Goal: Task Accomplishment & Management: Complete application form

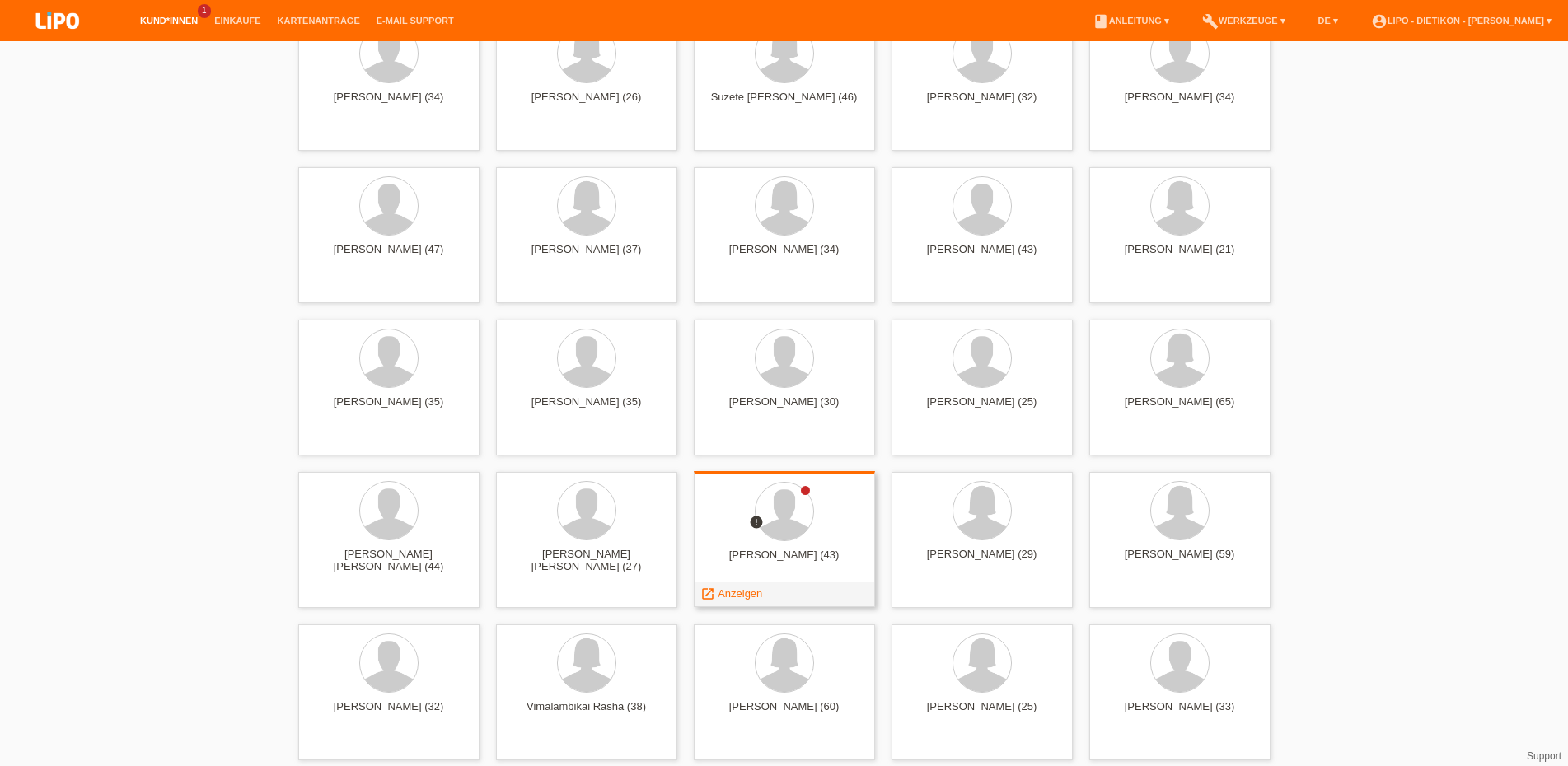
scroll to position [3612, 0]
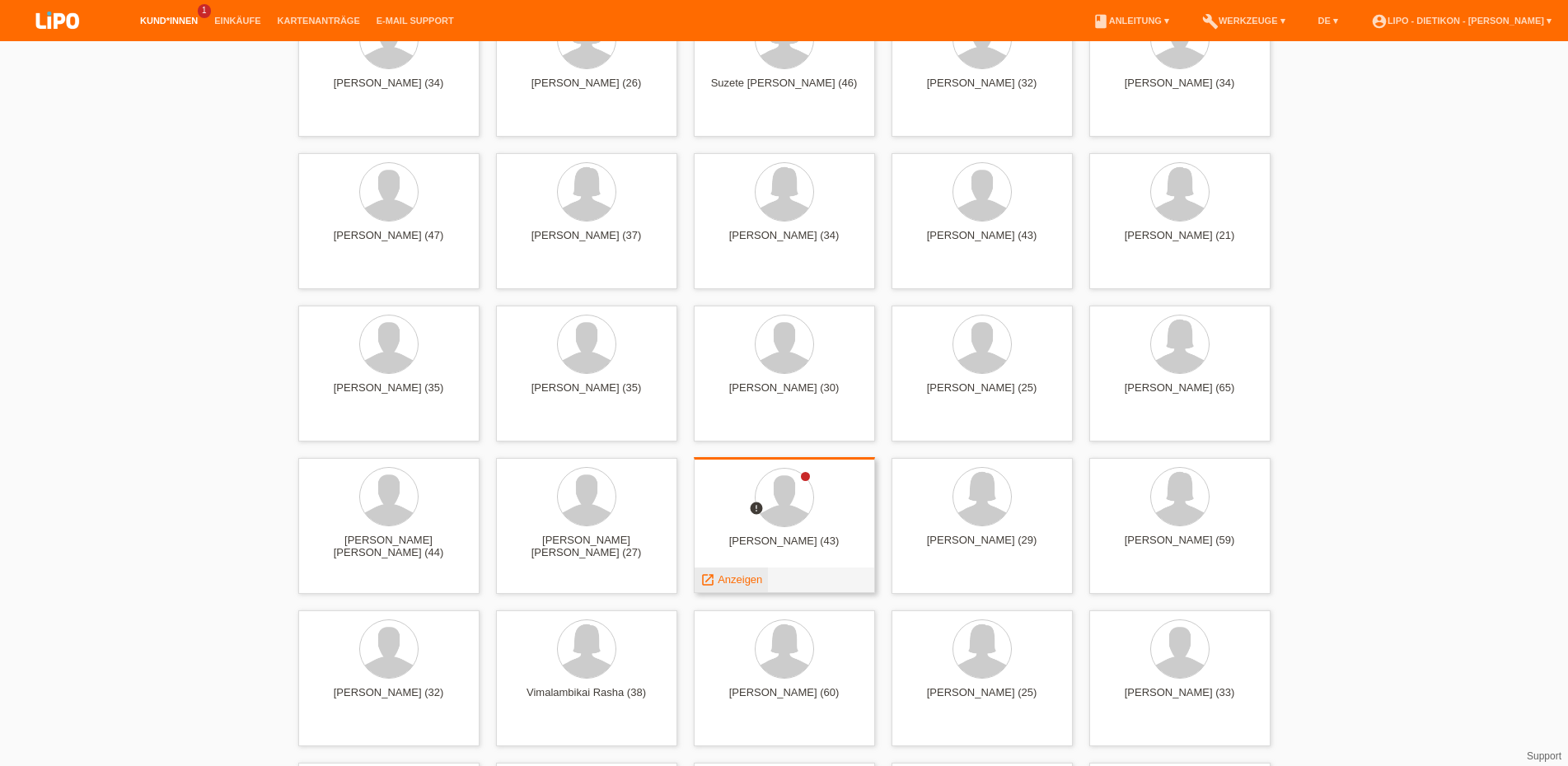
click at [730, 576] on span "Anzeigen" at bounding box center [739, 579] width 44 height 13
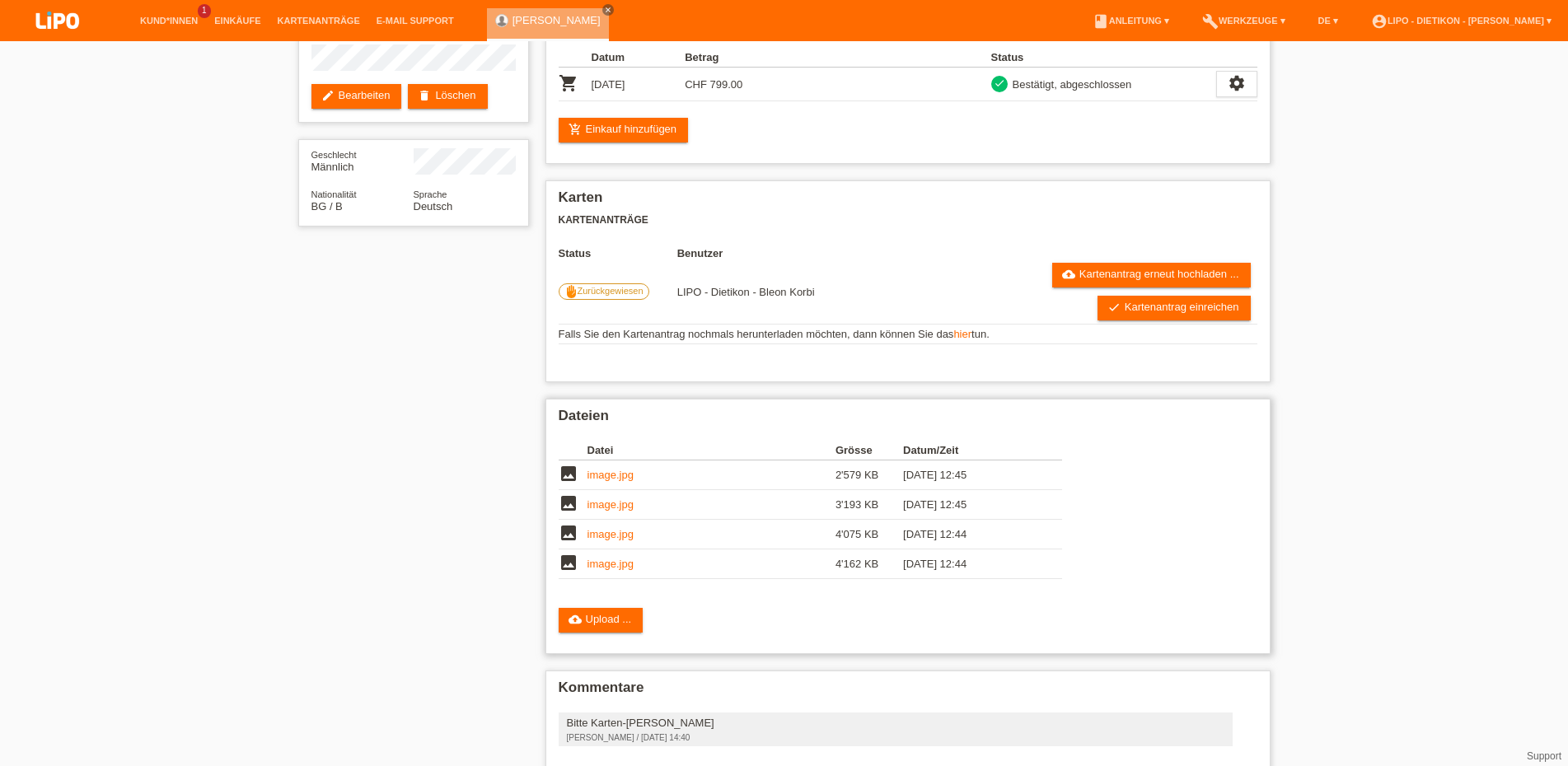
scroll to position [238, 0]
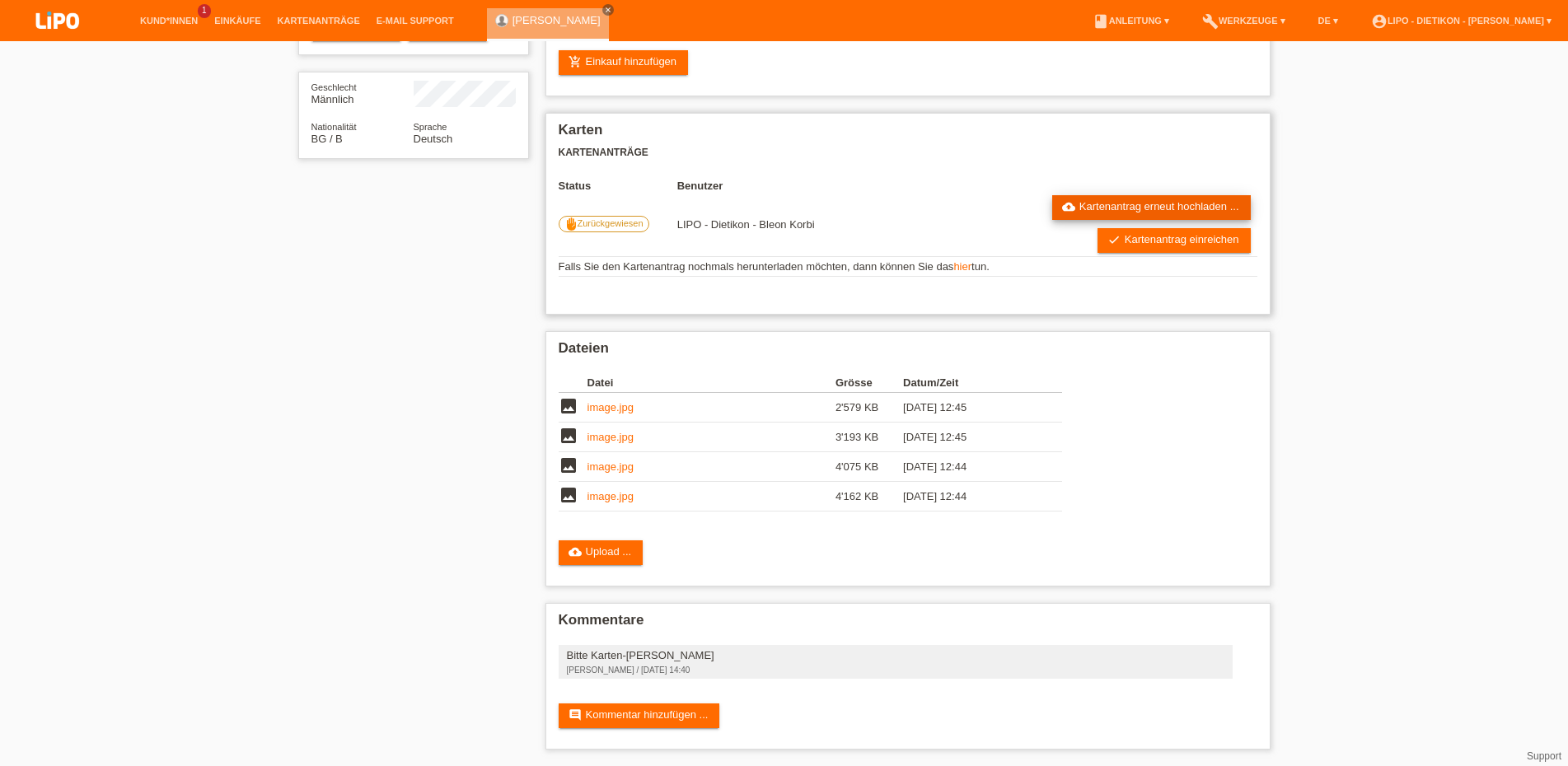
click at [1125, 200] on link "cloud_upload Kartenantrag erneut hochladen ..." at bounding box center [1151, 207] width 199 height 24
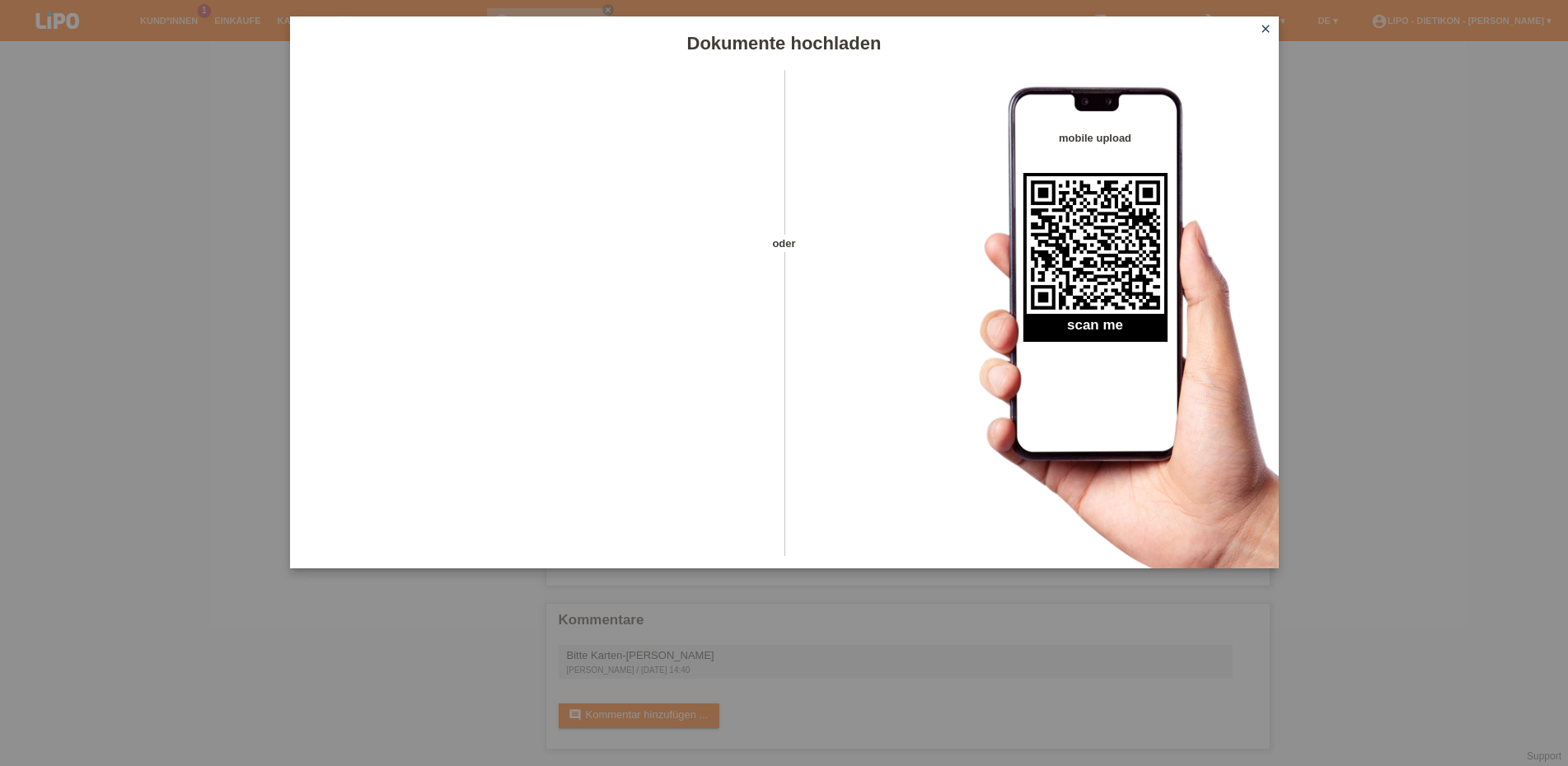
click at [1261, 32] on icon "close" at bounding box center [1265, 29] width 14 height 14
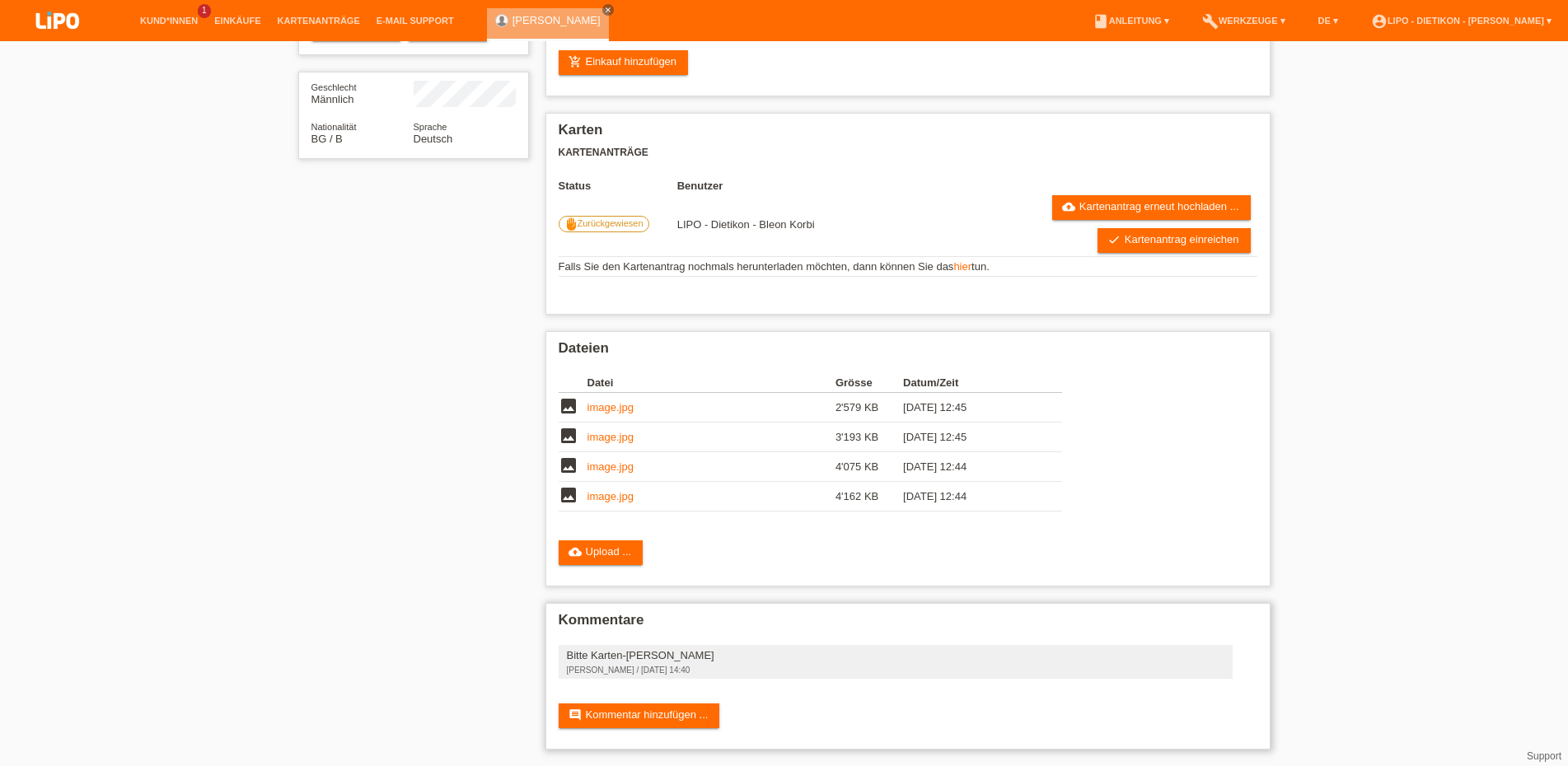
scroll to position [238, 0]
click at [609, 564] on div "Dateien Datei Grösse Datum/Zeit image image.jpg 2'579 KB [DATE] 12:45 delete" at bounding box center [907, 459] width 725 height 256
click at [620, 549] on link "cloud_upload Upload ..." at bounding box center [601, 552] width 85 height 24
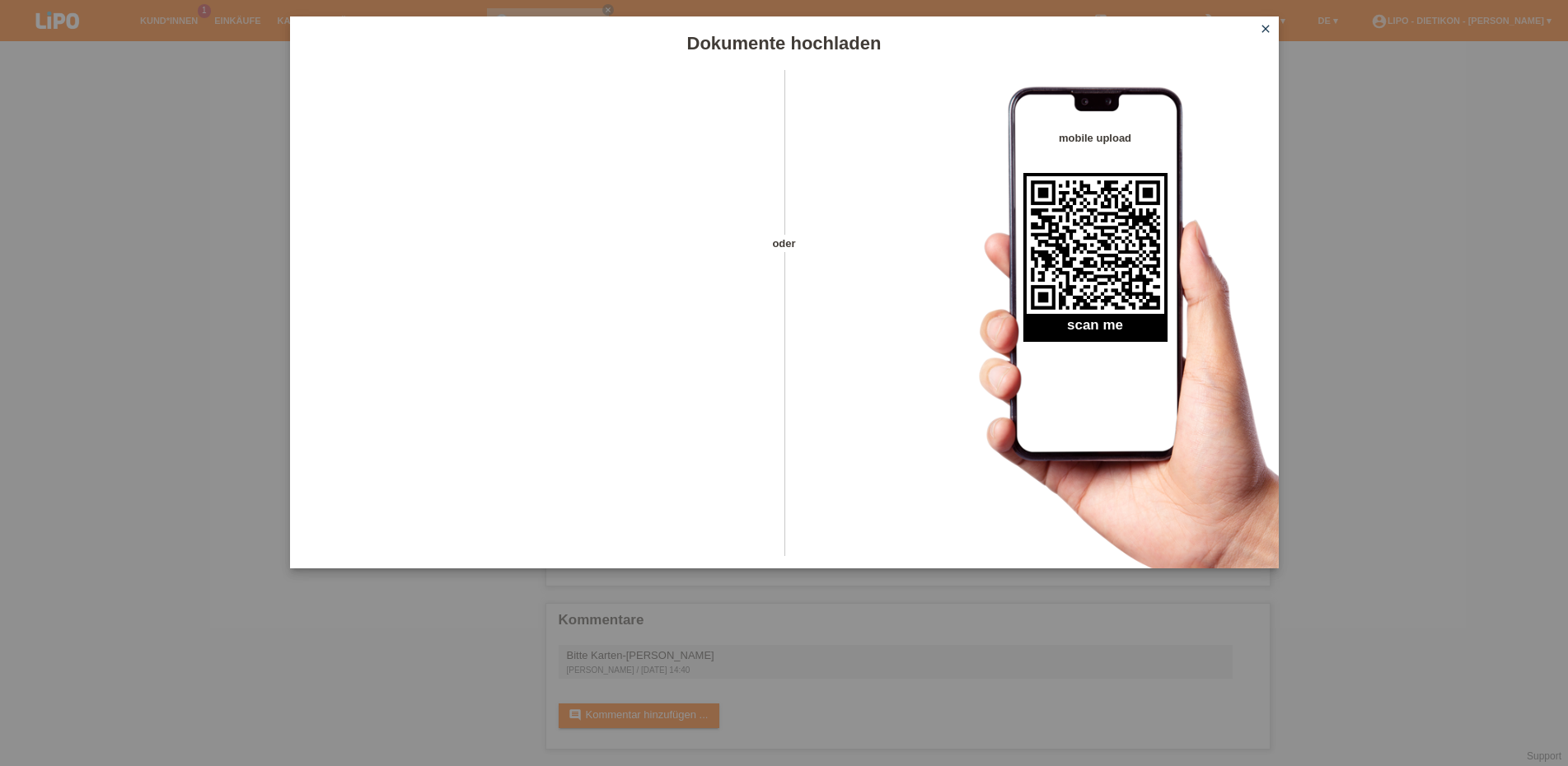
click at [1260, 24] on icon "close" at bounding box center [1265, 29] width 14 height 14
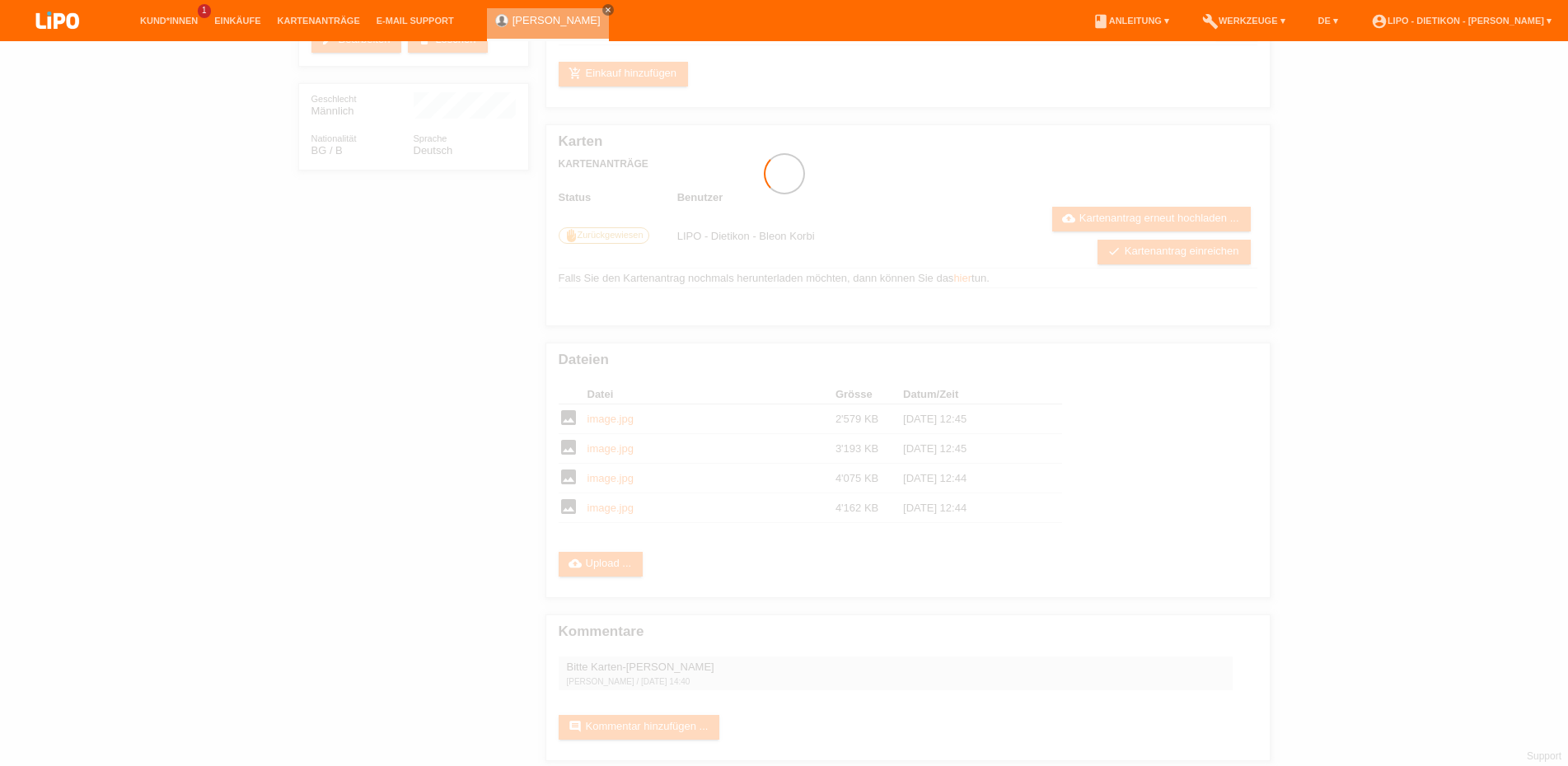
scroll to position [179, 0]
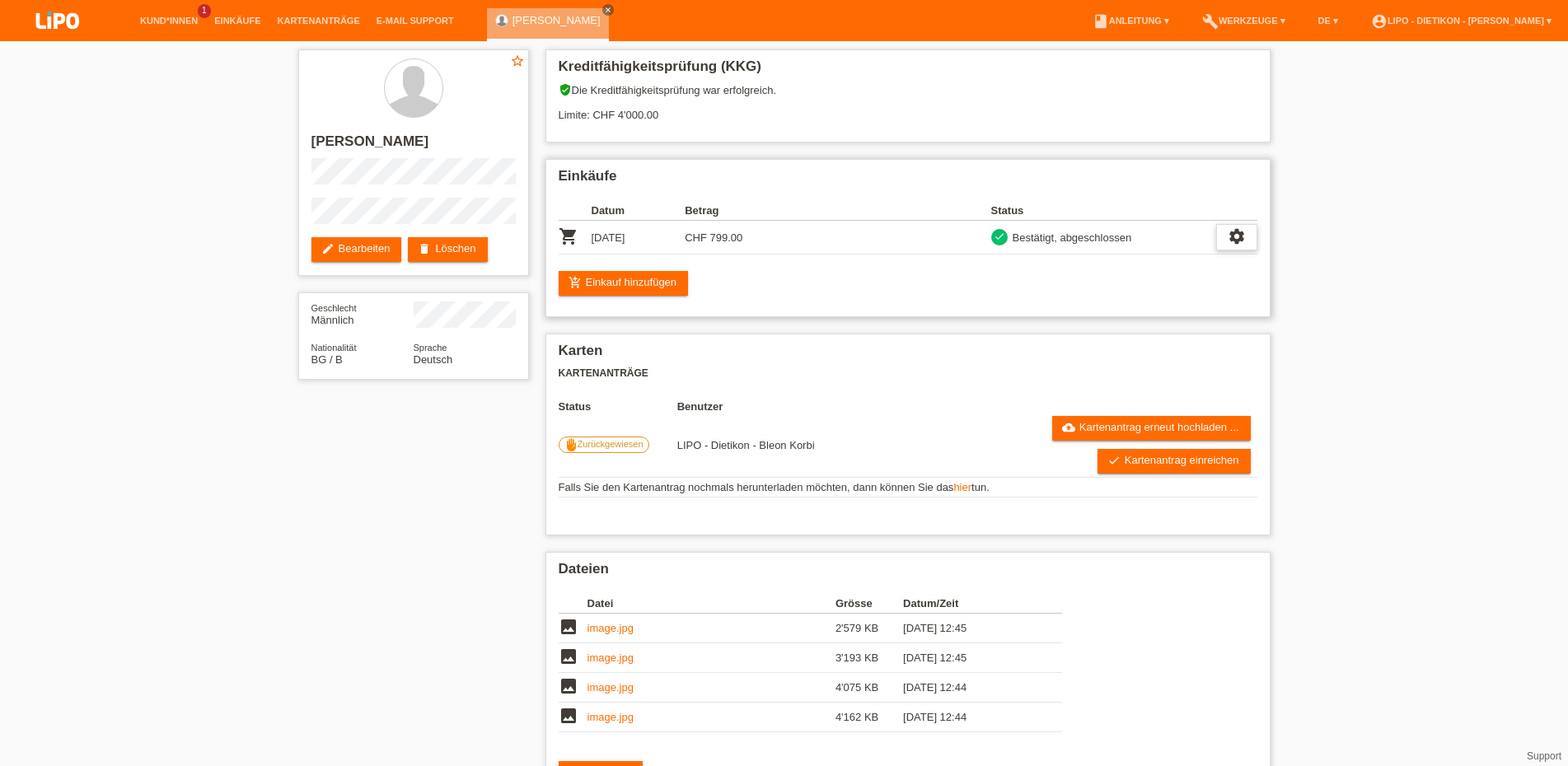
click at [1232, 239] on icon "settings" at bounding box center [1236, 237] width 18 height 18
click at [1445, 275] on div "star_border Deyan Petrov edit Bearbeiten delete Löschen Geschlecht Männlich Nat…" at bounding box center [784, 513] width 1568 height 945
click at [625, 449] on span "Zurückgewiesen" at bounding box center [610, 443] width 66 height 10
click at [956, 490] on td "Falls Sie den Kartenantrag nochmals herunterladen möchten, dann können Sie das …" at bounding box center [908, 488] width 698 height 20
click at [961, 491] on link "hier" at bounding box center [962, 487] width 18 height 13
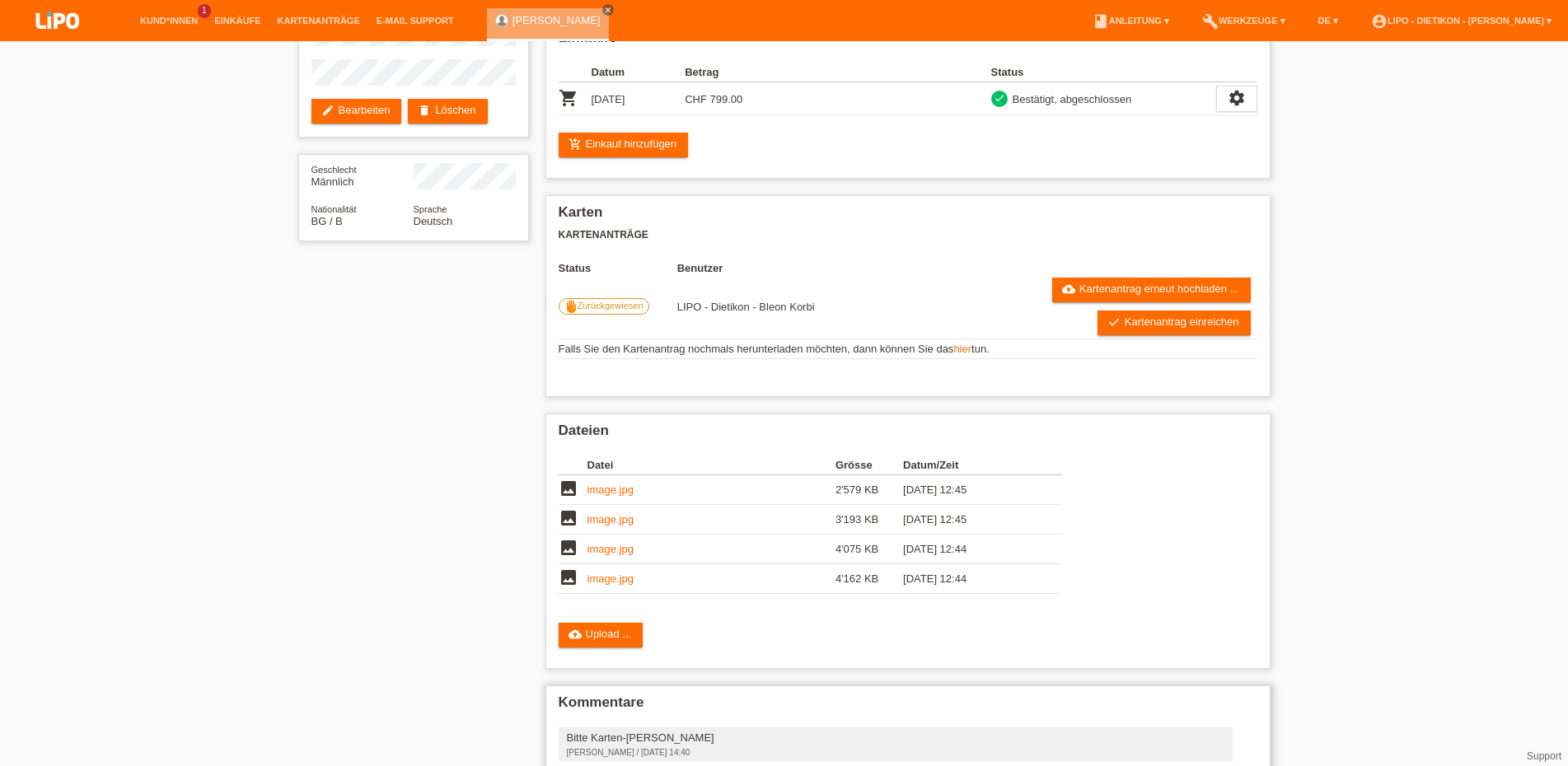
scroll to position [238, 0]
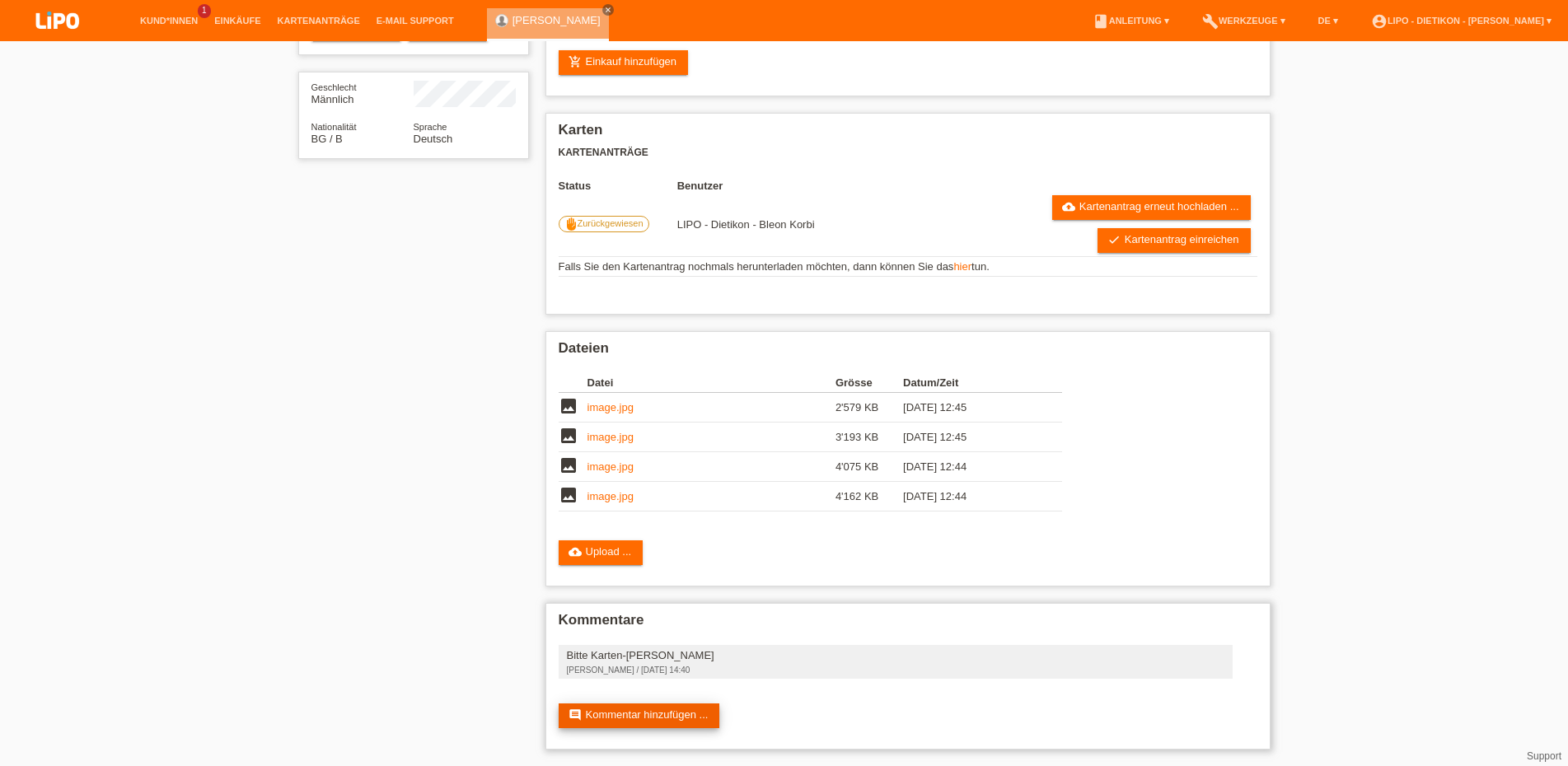
click at [609, 713] on link "comment Kommentar hinzufügen ..." at bounding box center [639, 715] width 161 height 24
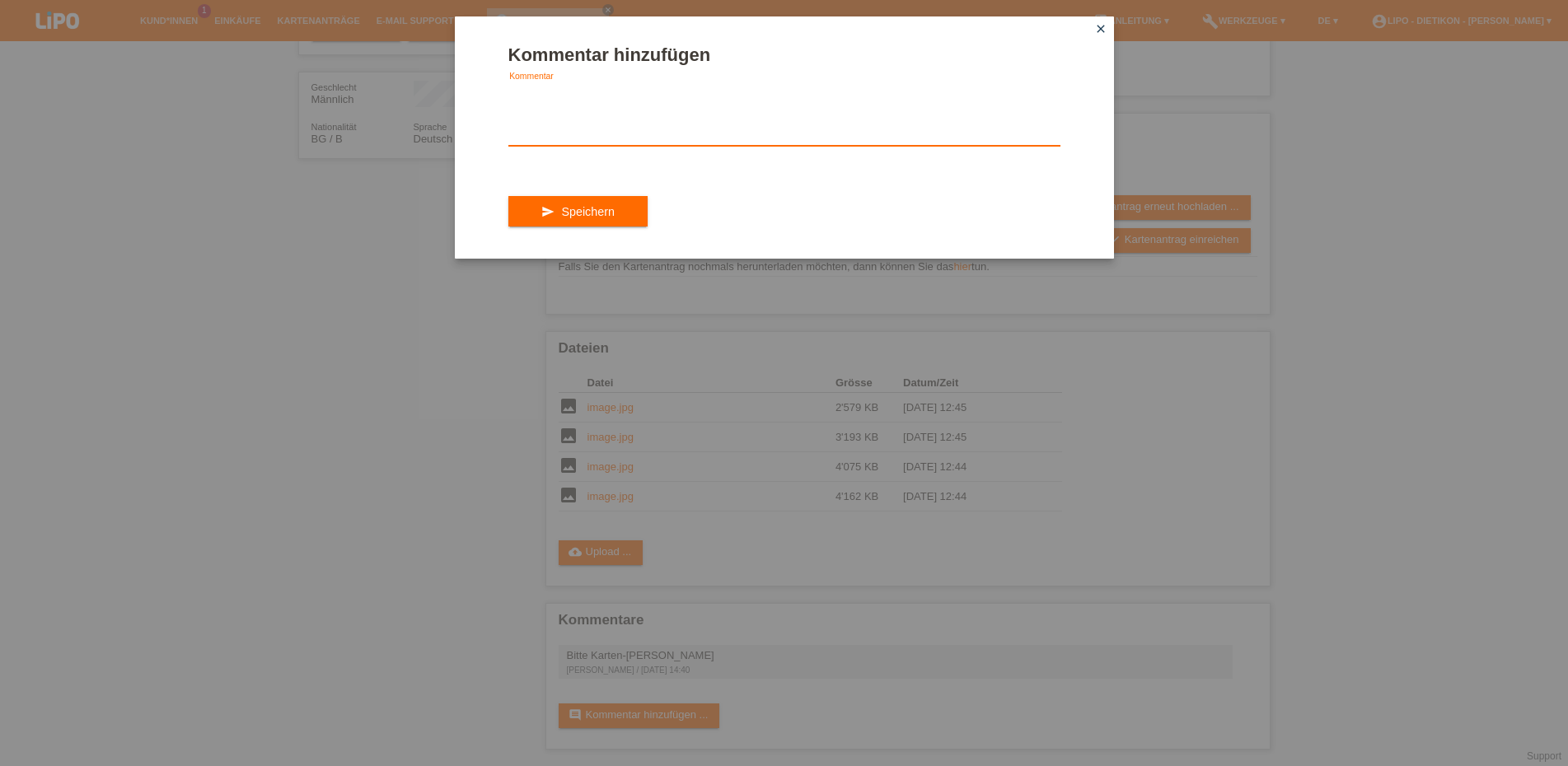
click at [605, 138] on textarea at bounding box center [784, 114] width 552 height 63
type textarea "hallo was benötigen sie da?"
click at [592, 218] on span "Speichern" at bounding box center [588, 211] width 53 height 14
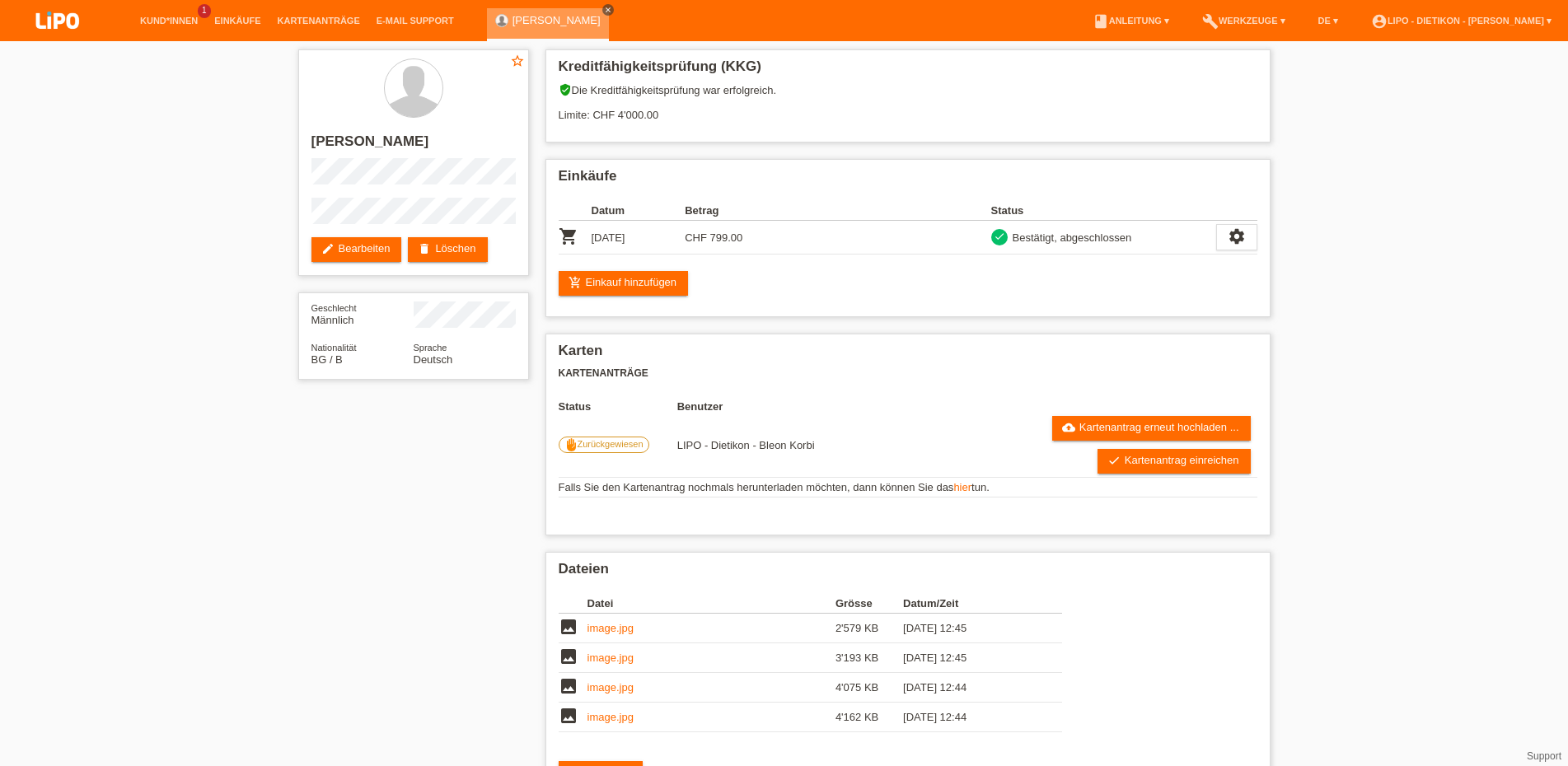
click at [604, 7] on icon "close" at bounding box center [608, 9] width 8 height 8
click at [185, 22] on link "Kund*innen" at bounding box center [169, 20] width 74 height 10
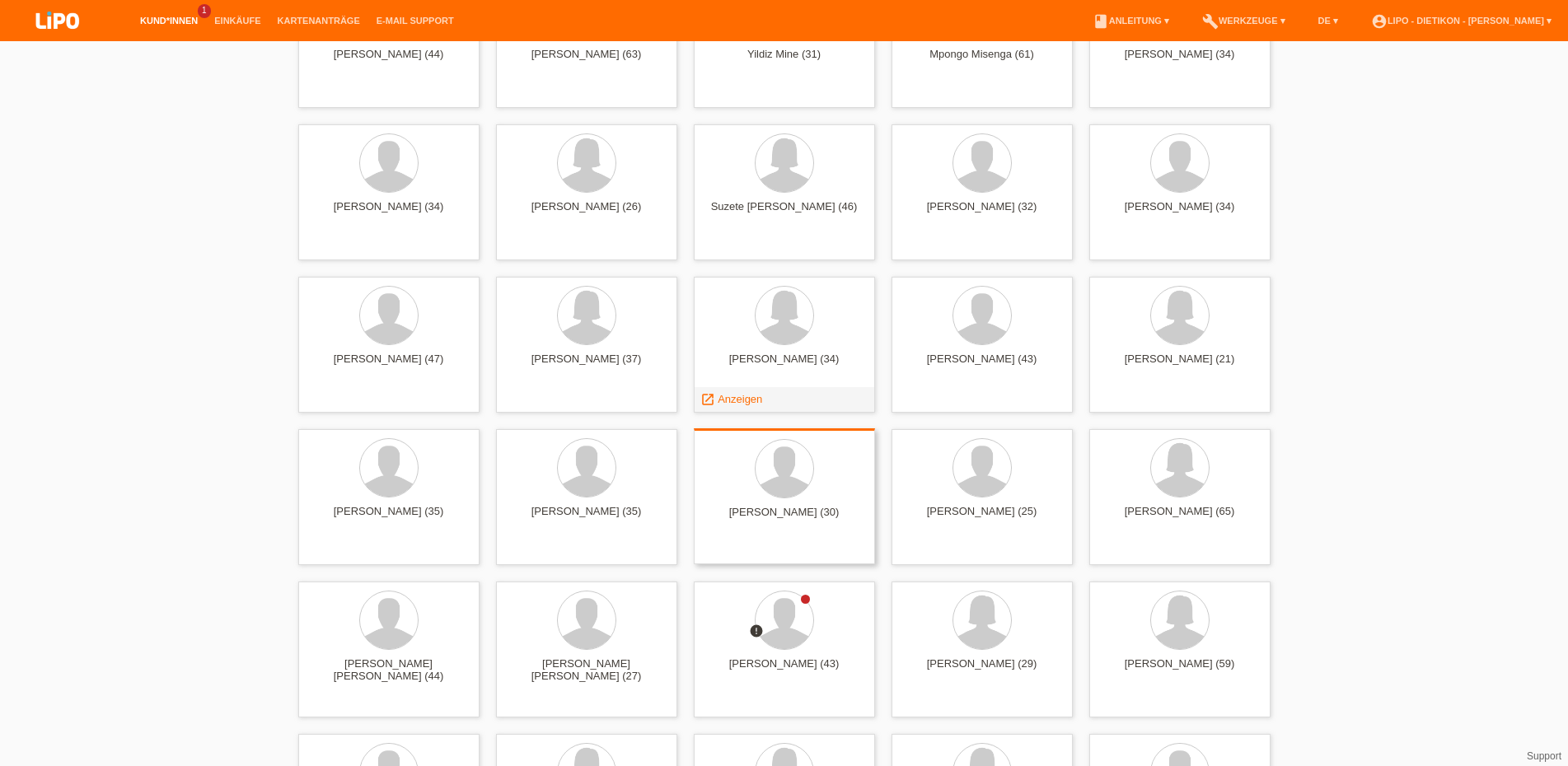
scroll to position [3527, 0]
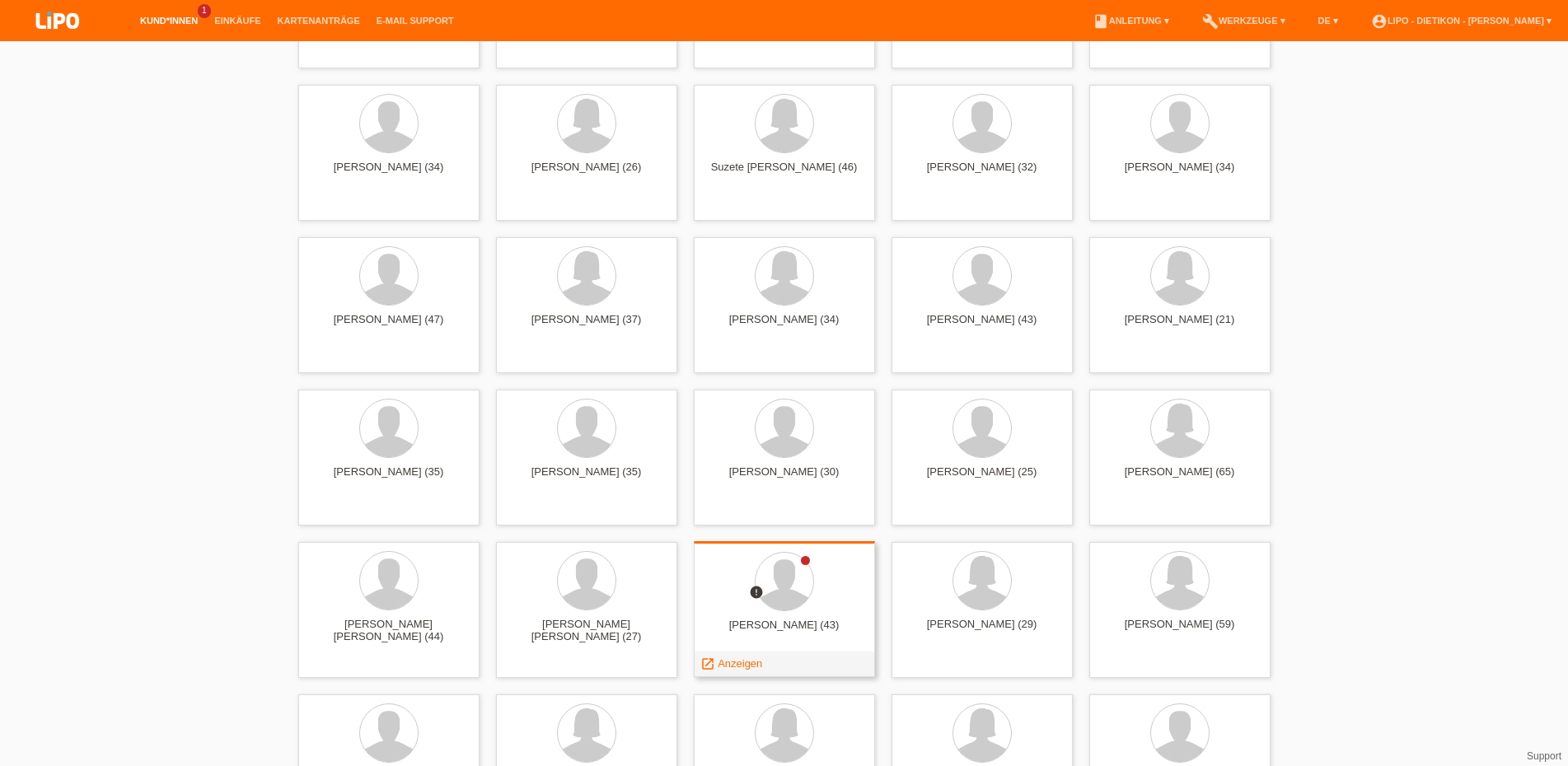
click at [761, 621] on div "[PERSON_NAME] (43)" at bounding box center [784, 631] width 155 height 26
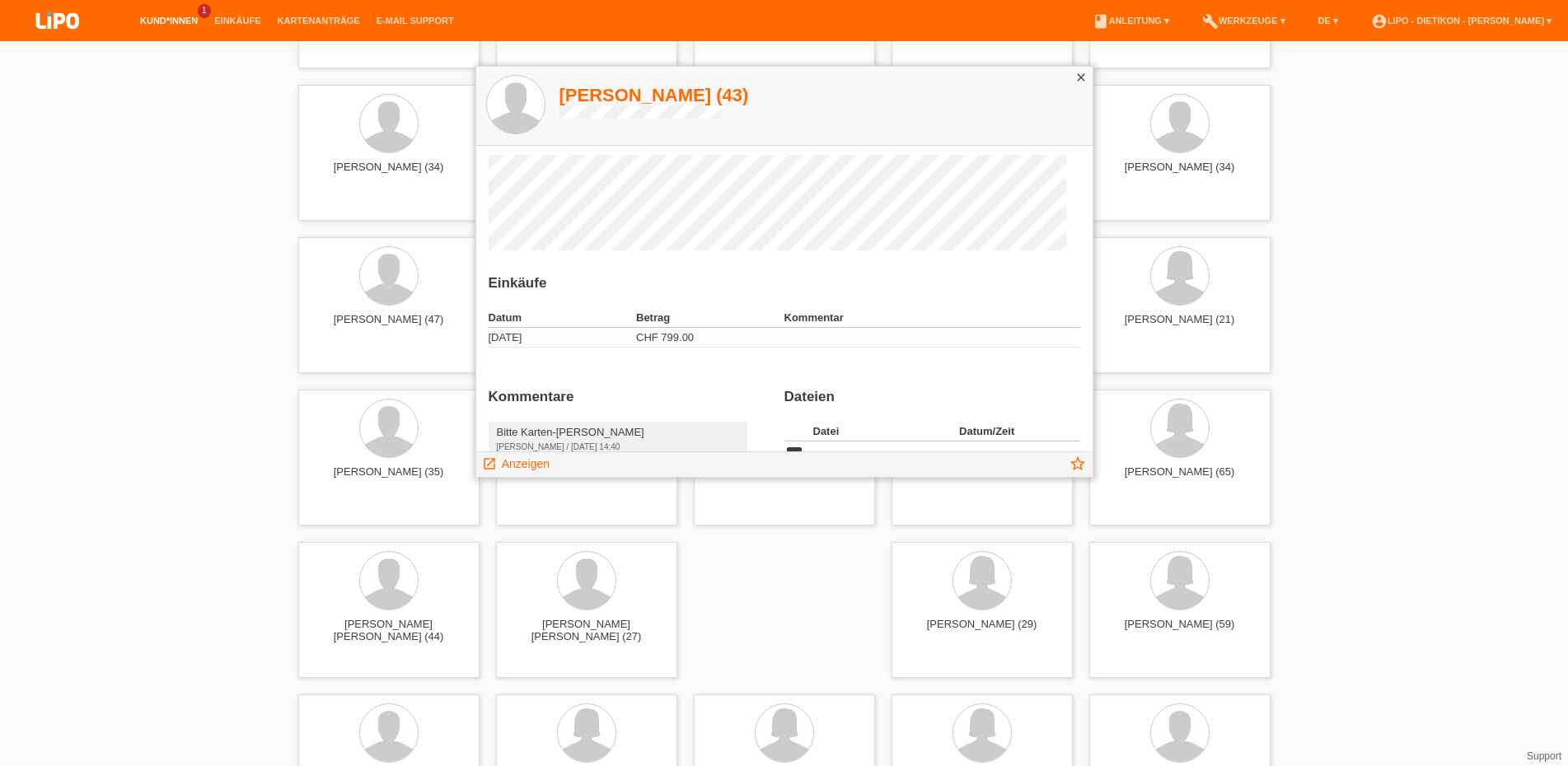
click at [1084, 73] on icon "close" at bounding box center [1080, 77] width 14 height 14
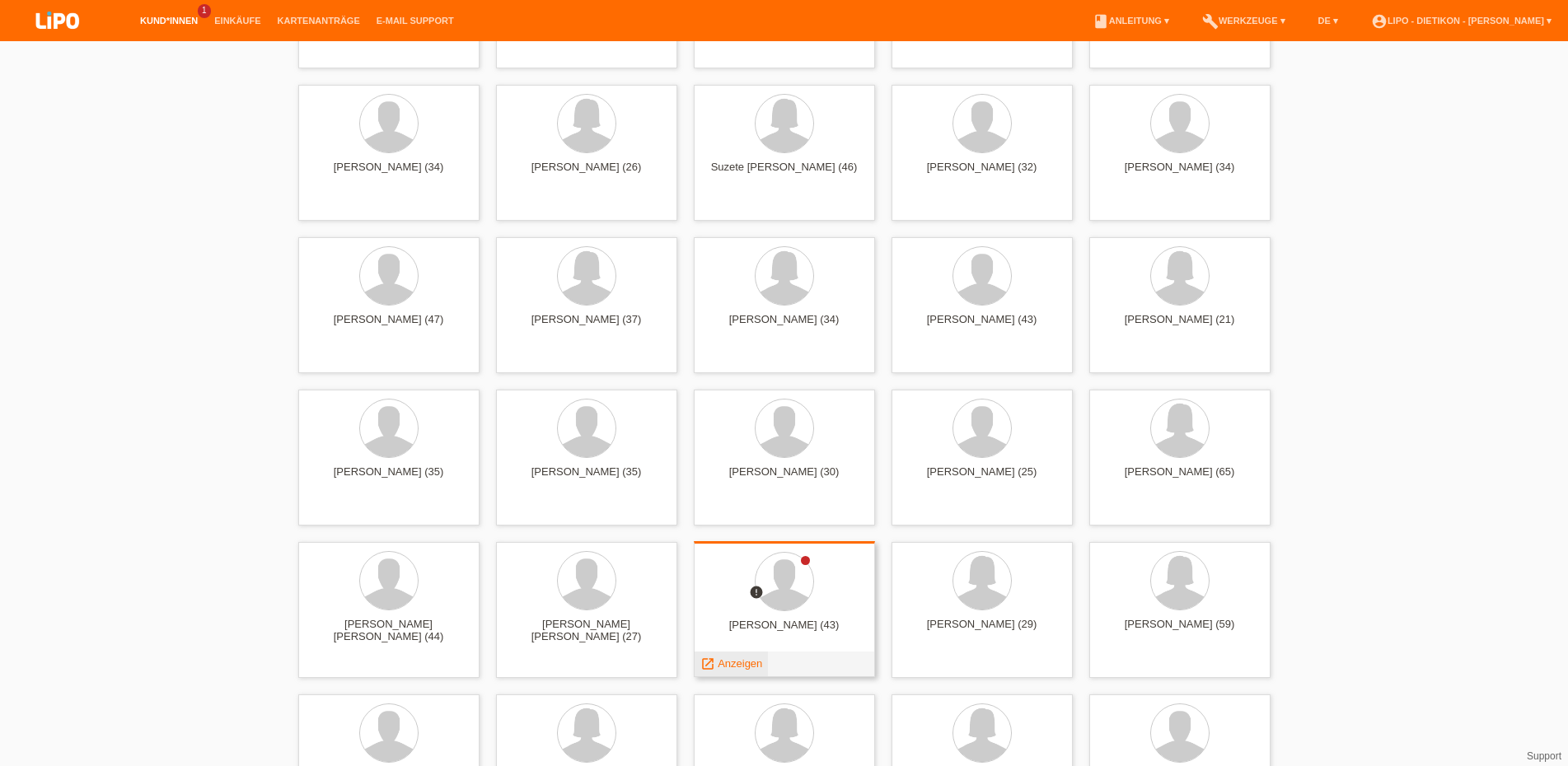
click at [721, 661] on span "Anzeigen" at bounding box center [739, 664] width 44 height 13
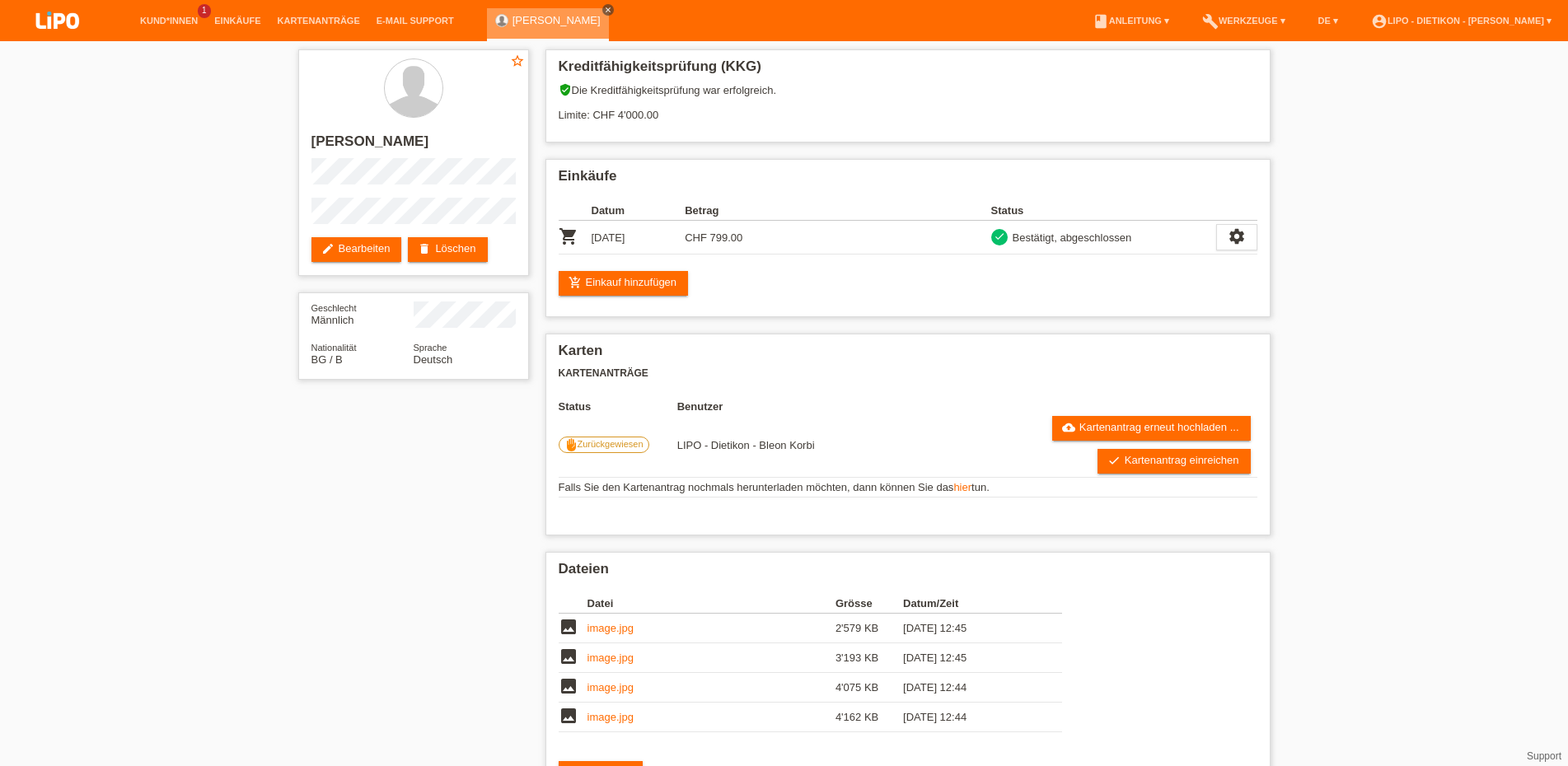
click at [604, 7] on icon "close" at bounding box center [608, 9] width 8 height 8
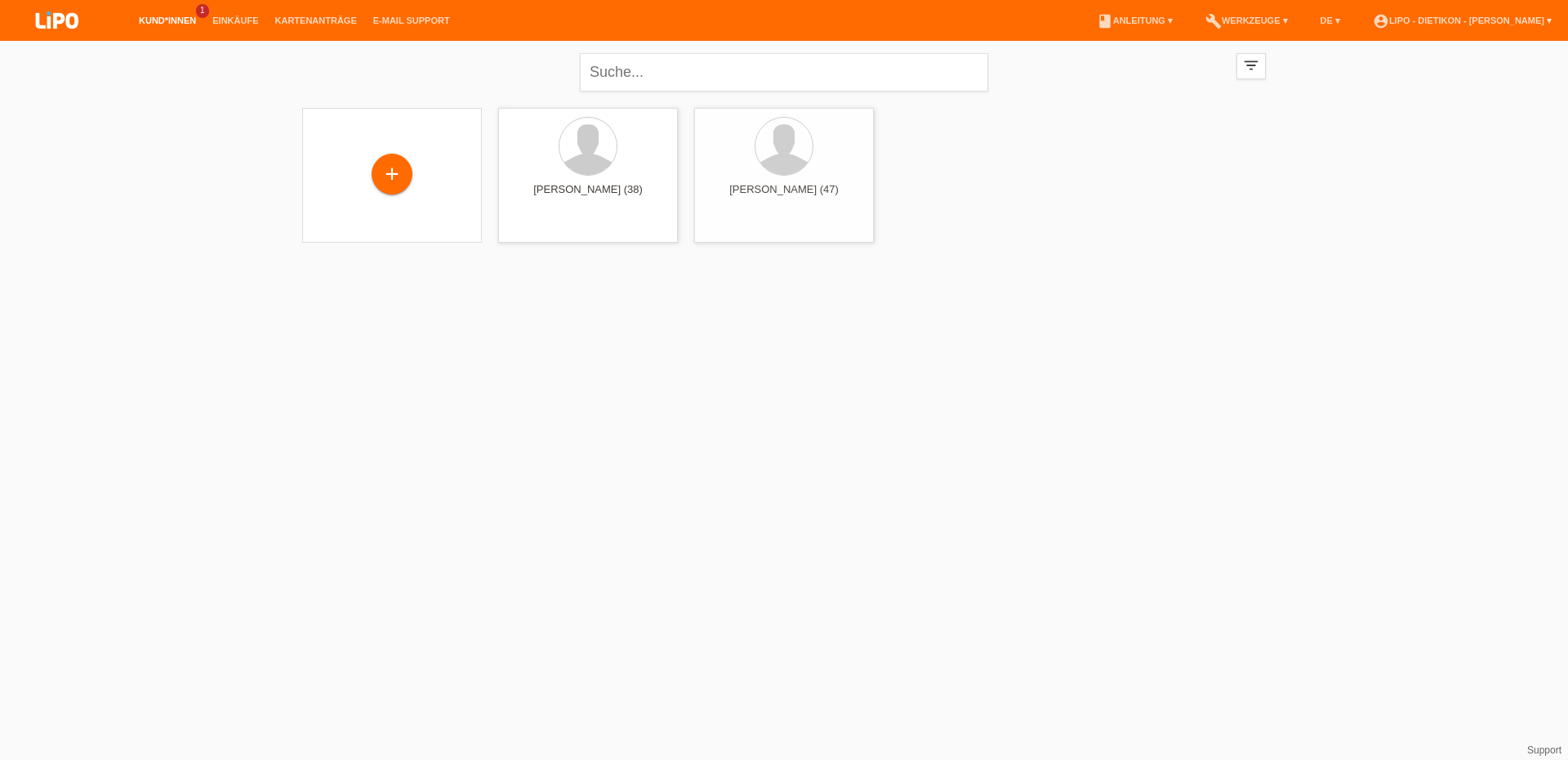
click at [142, 22] on link "Kund*innen" at bounding box center [167, 20] width 74 height 10
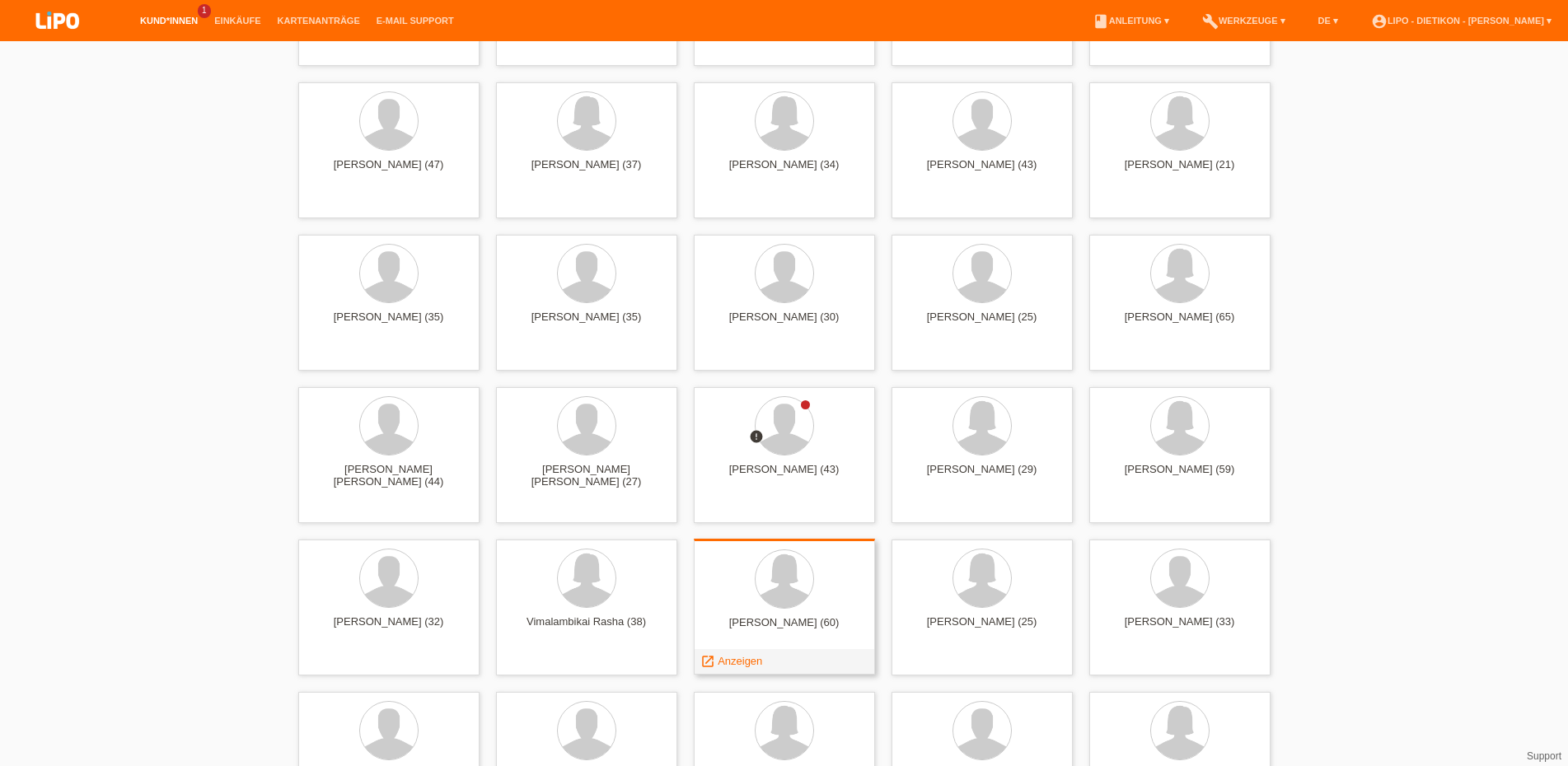
scroll to position [3696, 0]
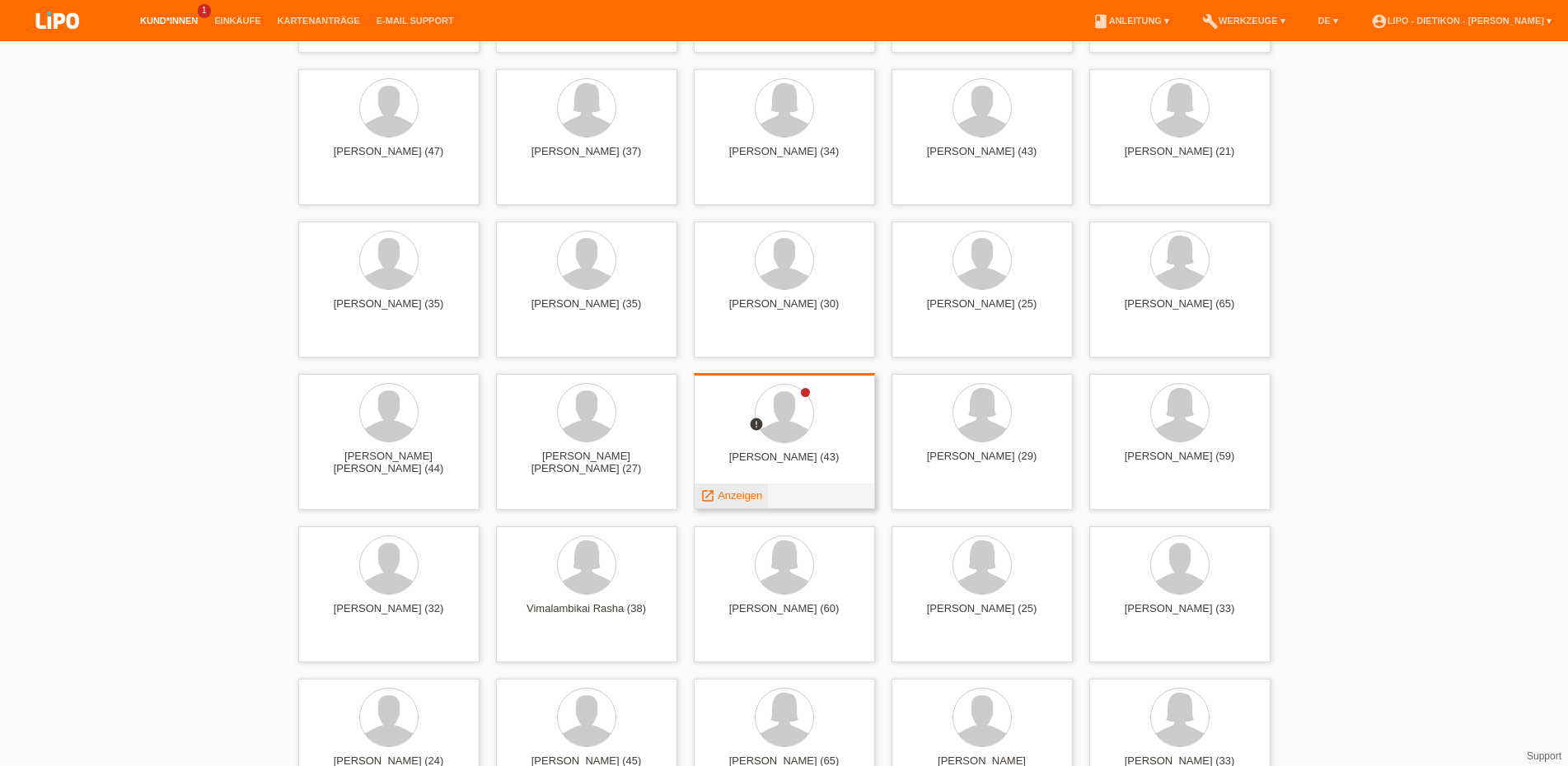
click at [747, 492] on span "Anzeigen" at bounding box center [739, 496] width 44 height 13
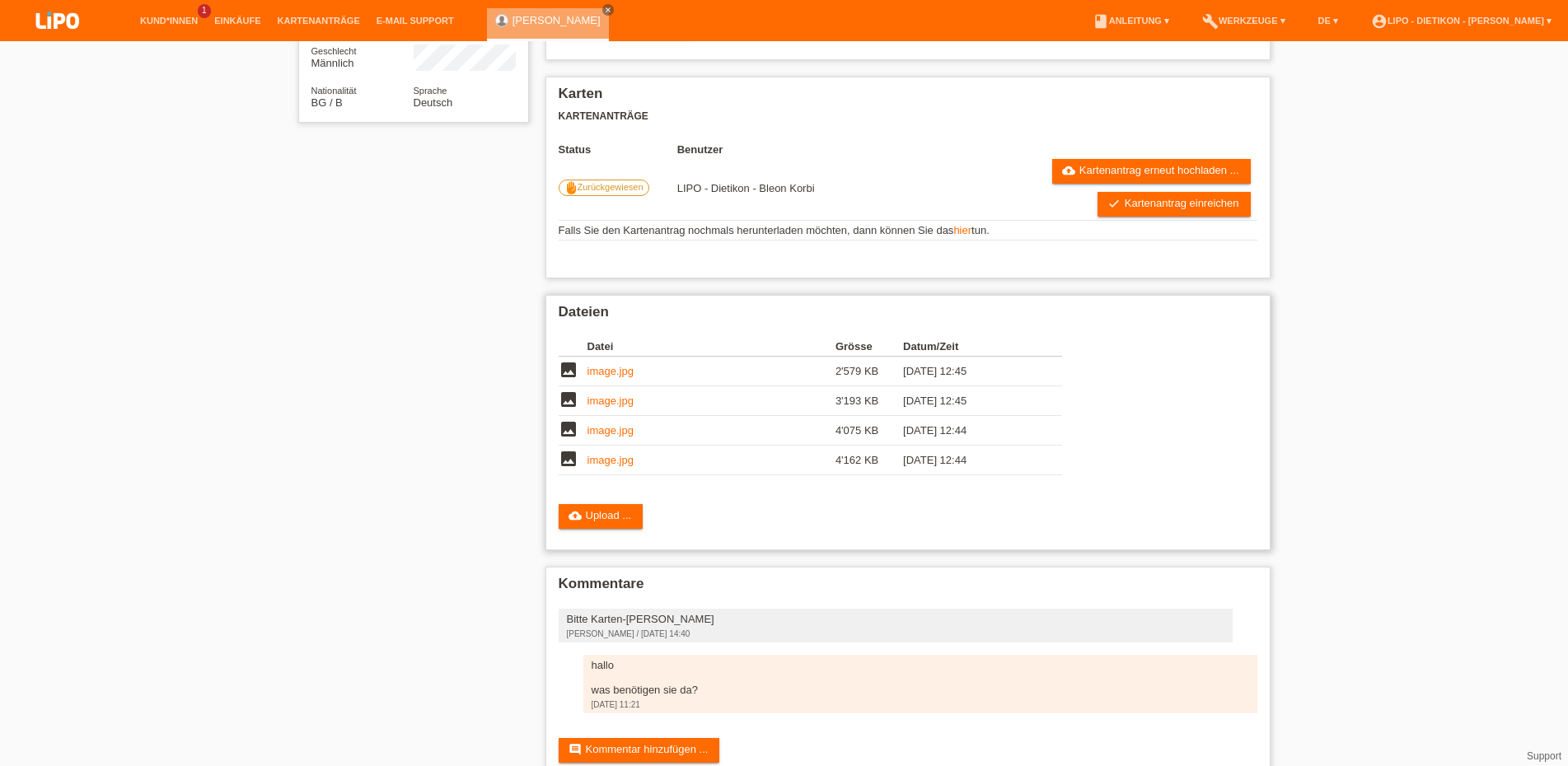
scroll to position [60, 0]
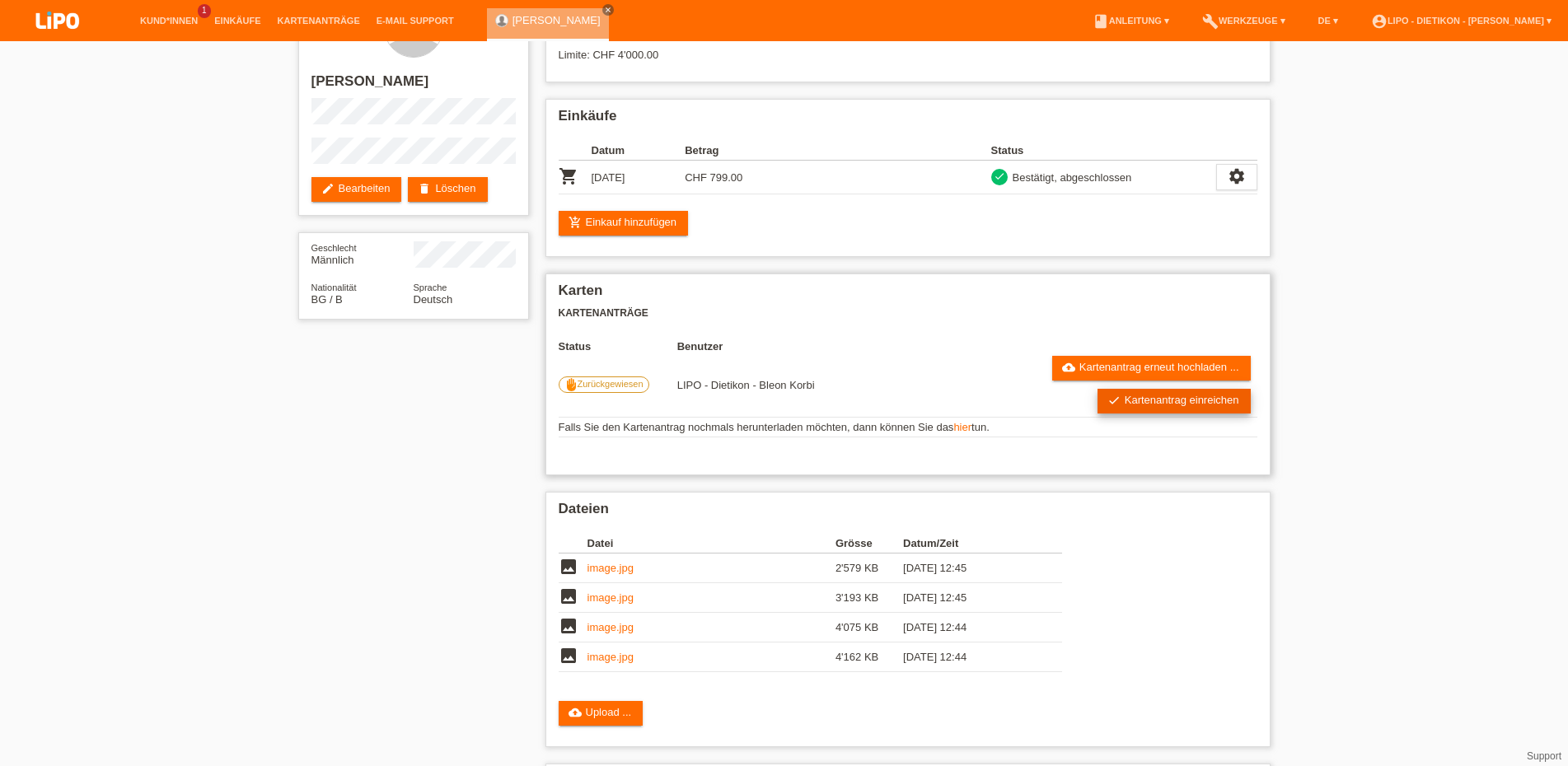
click at [1162, 409] on link "check Kartenantrag einreichen" at bounding box center [1174, 401] width 153 height 24
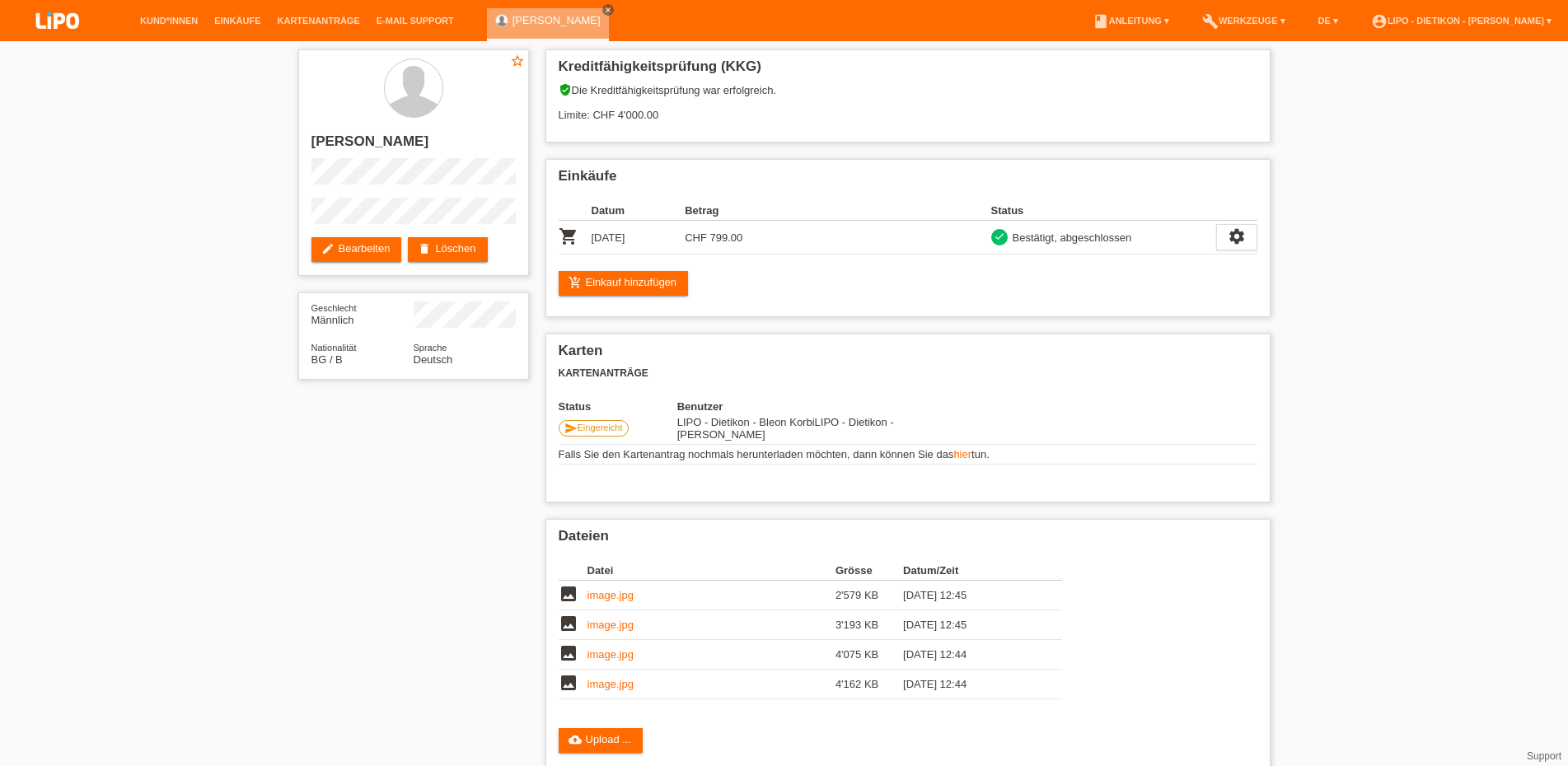
scroll to position [60, 0]
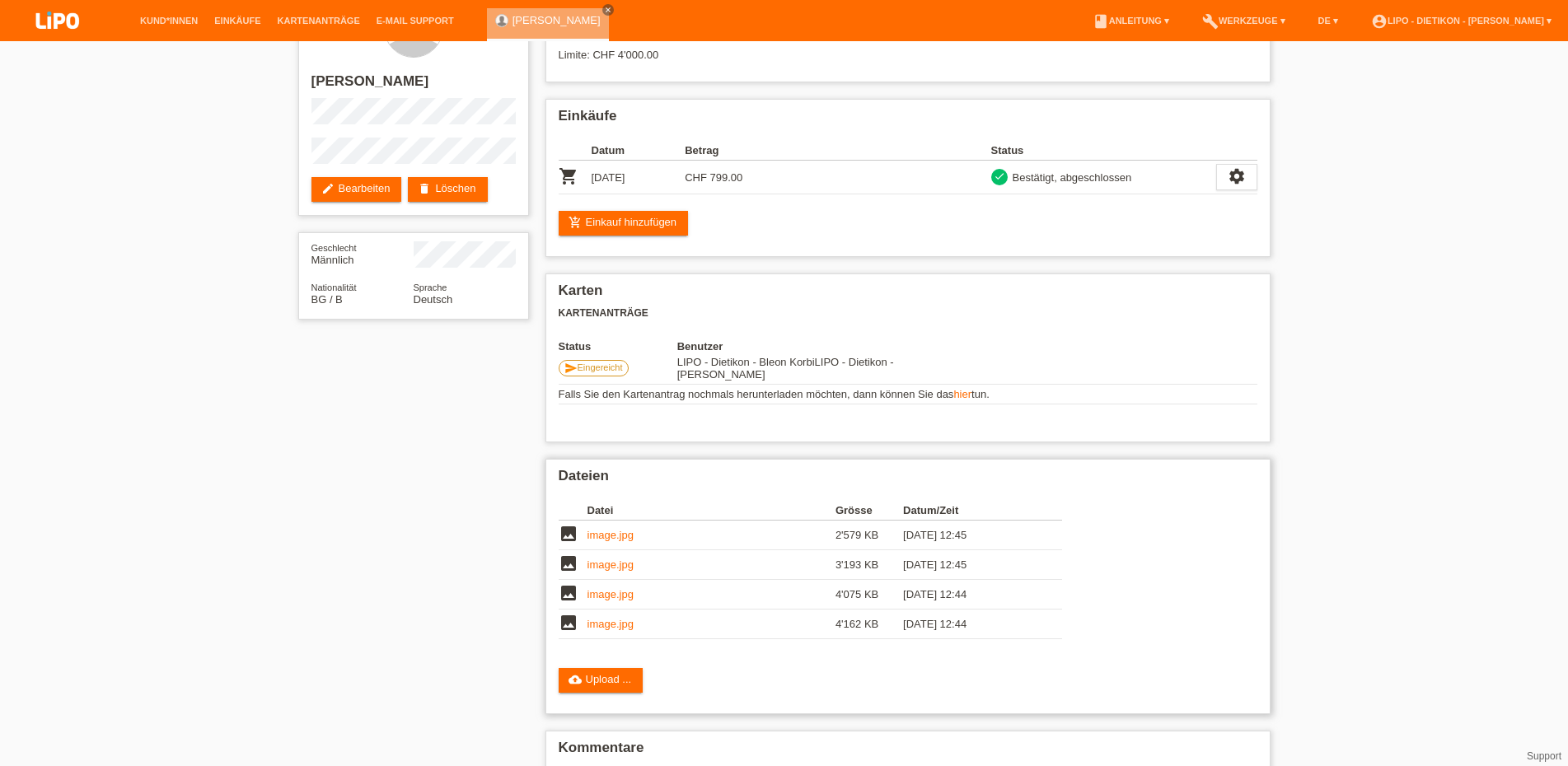
click at [614, 537] on link "image.jpg" at bounding box center [610, 535] width 46 height 13
click at [615, 569] on link "image.jpg" at bounding box center [610, 565] width 46 height 13
click at [604, 599] on link "image.jpg" at bounding box center [610, 595] width 46 height 13
click at [607, 629] on link "image.jpg" at bounding box center [610, 624] width 46 height 13
click at [604, 8] on icon "close" at bounding box center [608, 9] width 8 height 8
